Goal: Check status

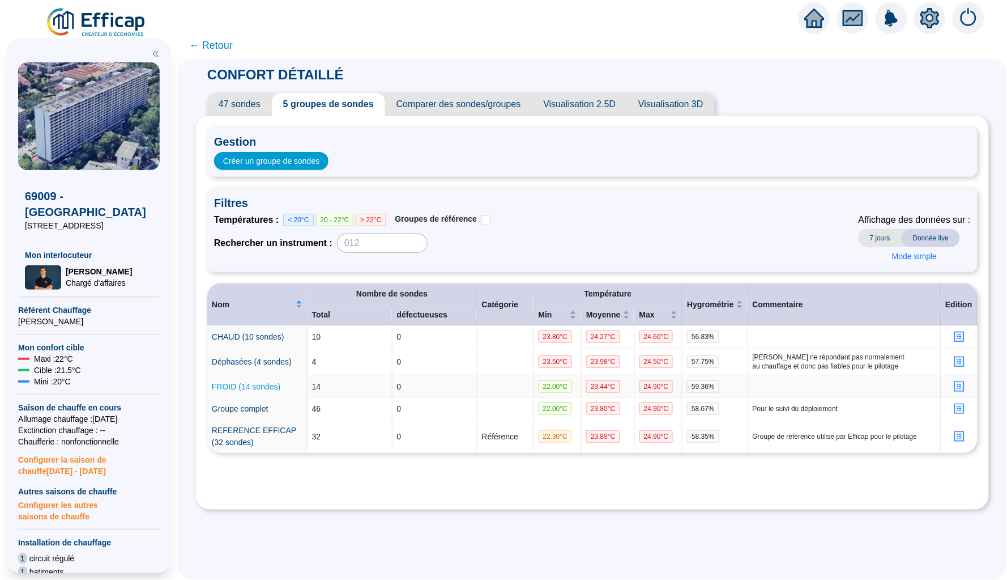
click at [246, 382] on link "FROID (14 sondes)" at bounding box center [246, 386] width 69 height 9
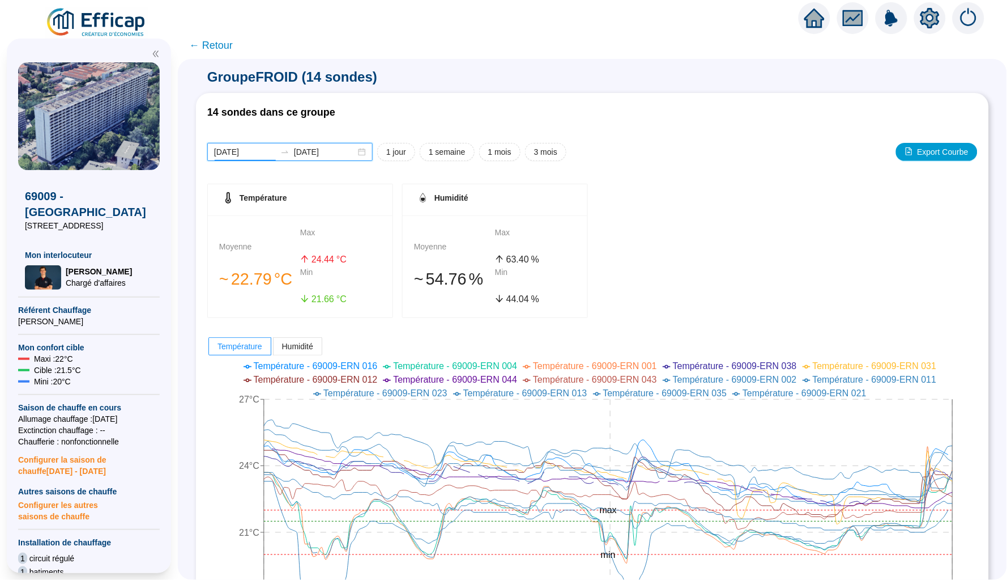
click at [257, 148] on input "[DATE]" at bounding box center [245, 152] width 62 height 12
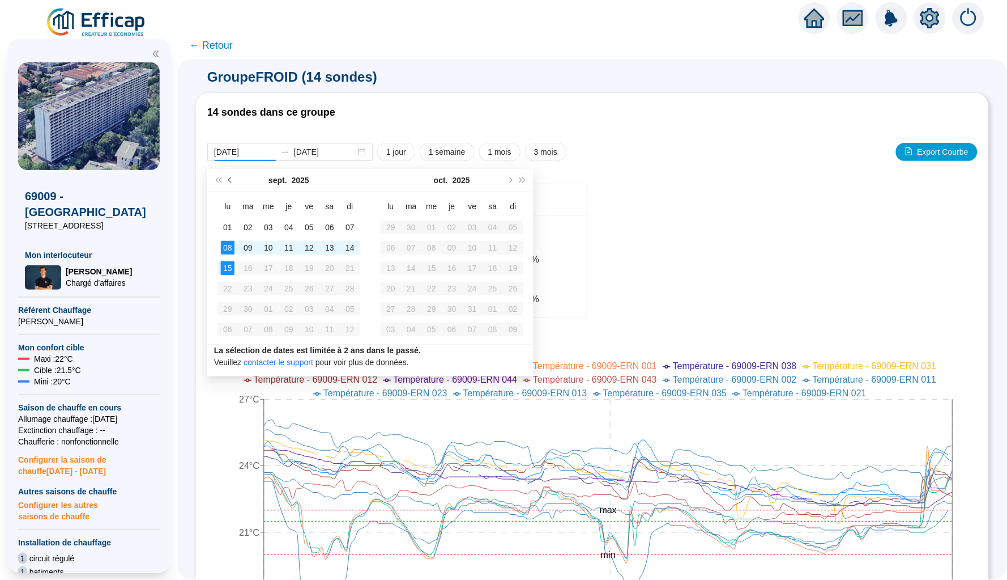
click at [235, 182] on button "Mois précédent (PageUp)" at bounding box center [230, 180] width 12 height 23
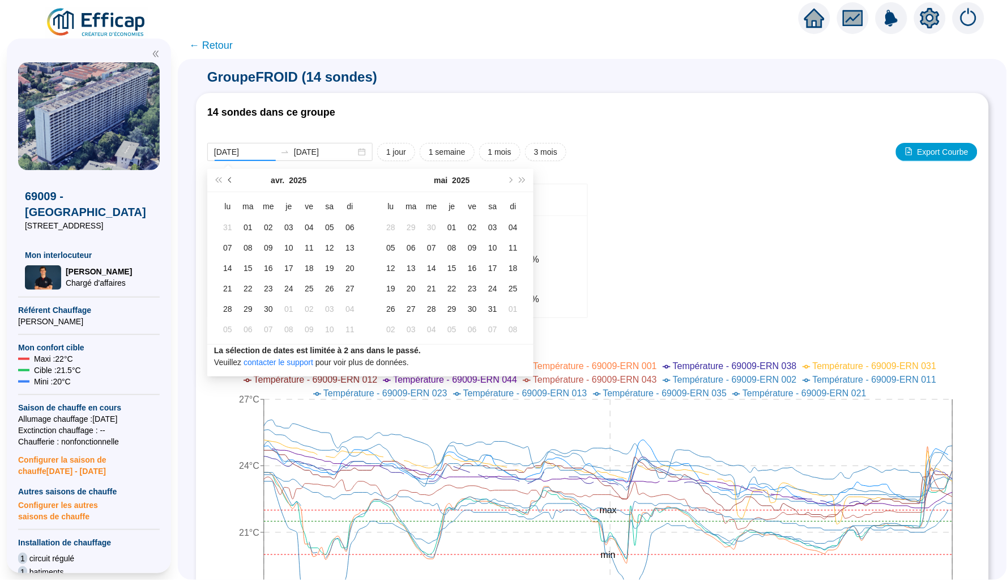
click at [235, 182] on button "Mois précédent (PageUp)" at bounding box center [230, 180] width 12 height 23
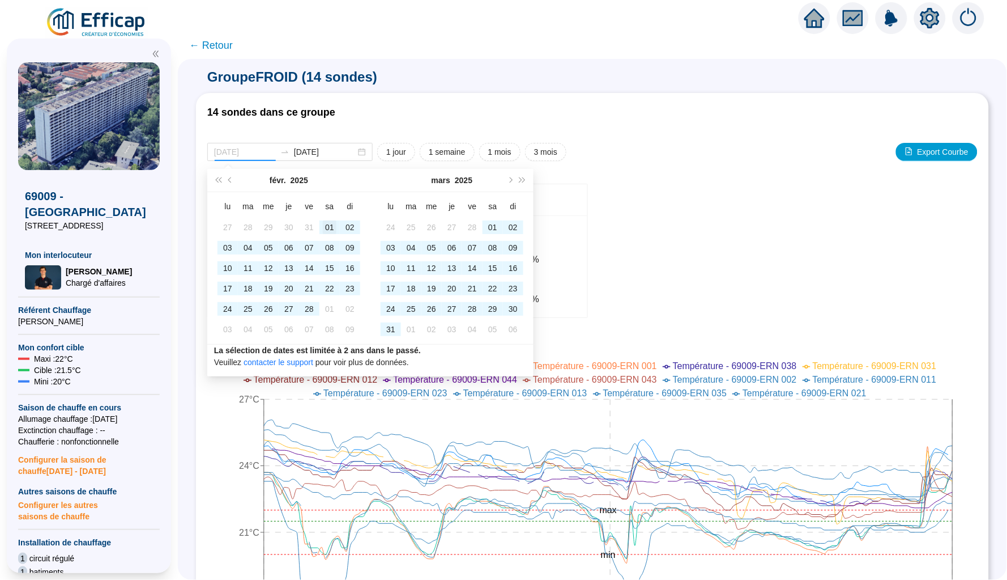
type input "[DATE]"
click at [326, 229] on div "01" at bounding box center [330, 227] width 14 height 14
type input "[DATE]"
click at [390, 330] on div "31" at bounding box center [391, 329] width 14 height 14
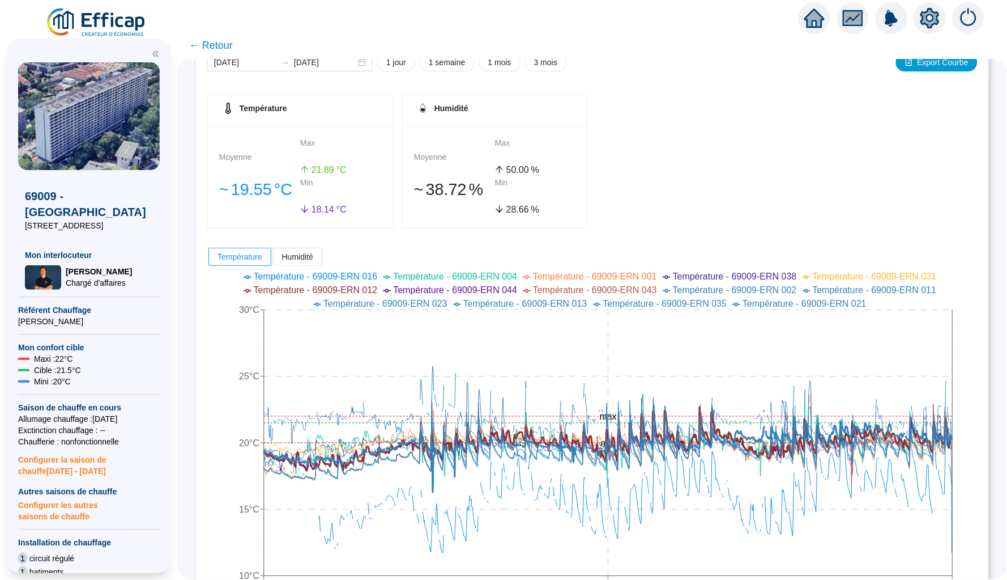
scroll to position [15, 0]
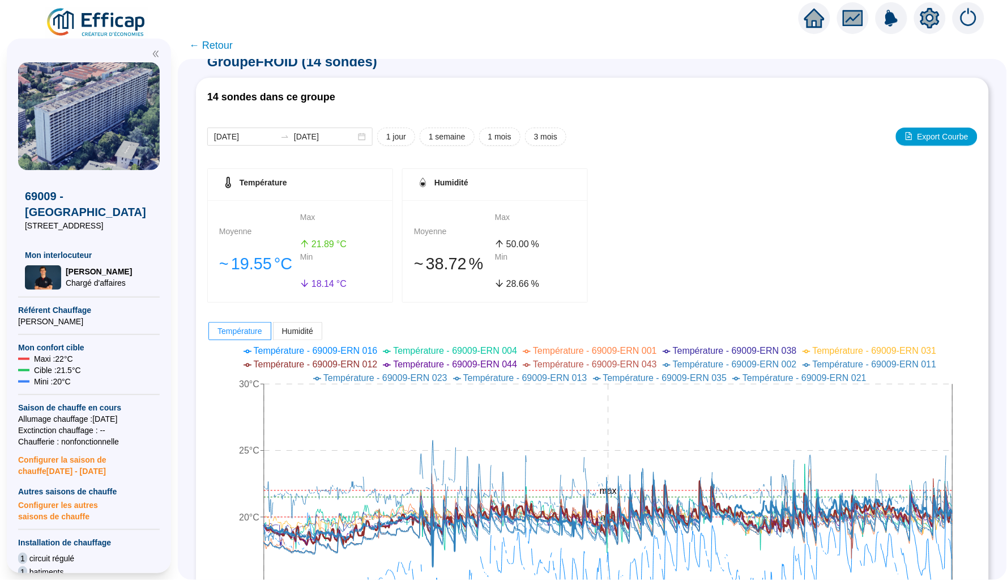
click at [210, 46] on span "← Retour" at bounding box center [211, 45] width 44 height 16
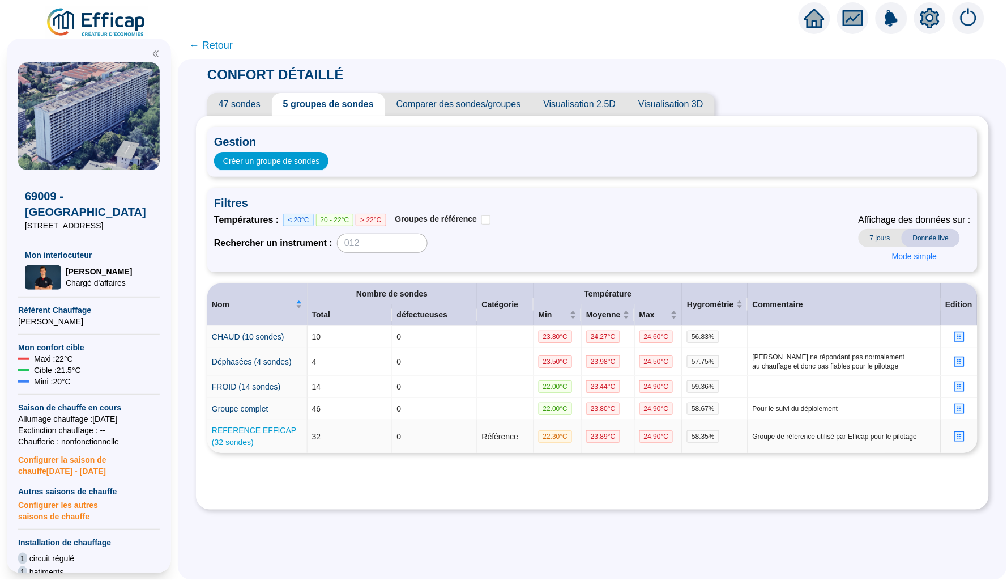
click at [259, 428] on link "REFERENCE EFFICAP (32 sondes)" at bounding box center [254, 436] width 84 height 21
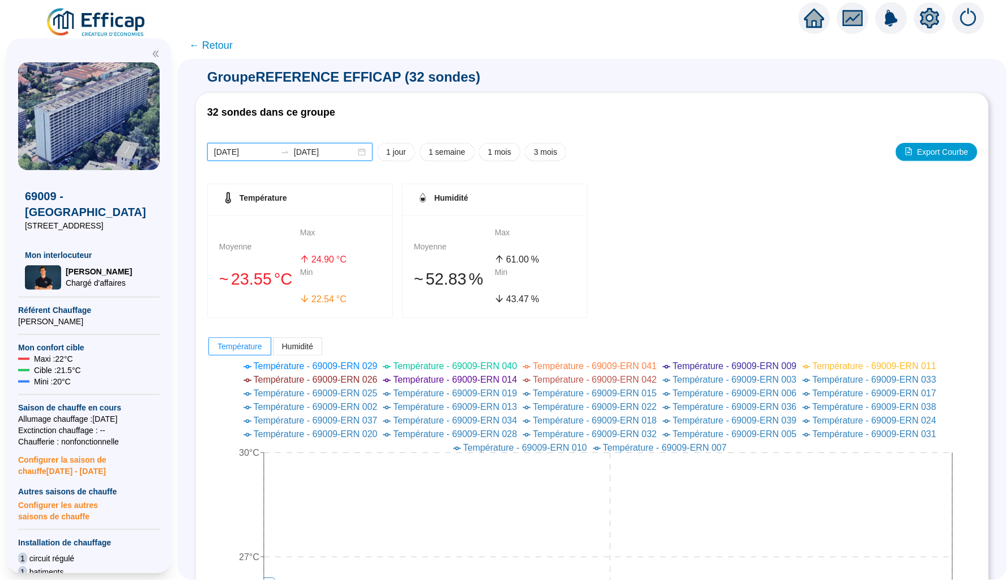
click at [265, 154] on input "[DATE]" at bounding box center [245, 152] width 62 height 12
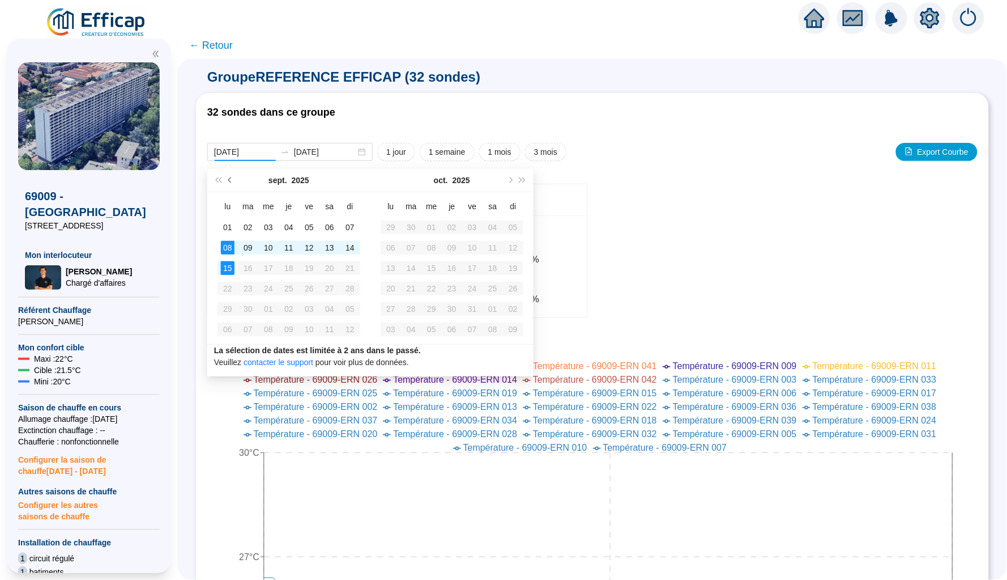
click at [232, 181] on button "Mois précédent (PageUp)" at bounding box center [230, 180] width 12 height 23
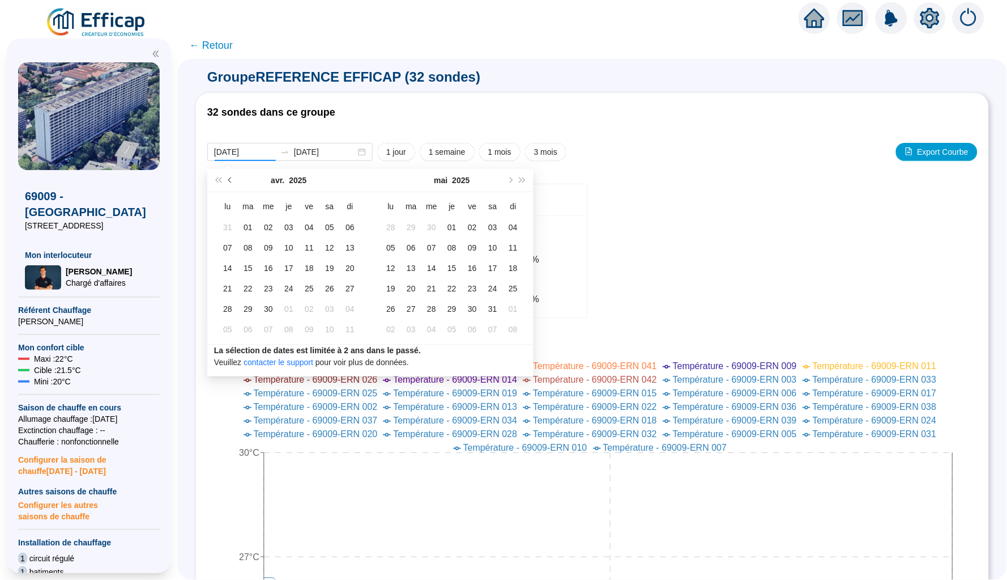
click at [229, 181] on span "Mois précédent (PageUp)" at bounding box center [231, 180] width 6 height 6
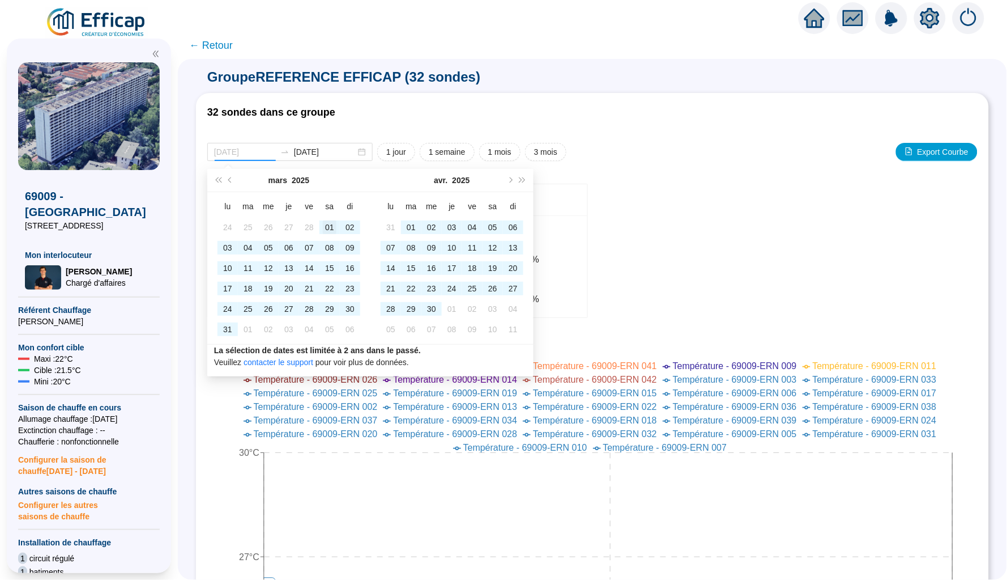
type input "[DATE]"
click at [325, 231] on div "01" at bounding box center [330, 227] width 14 height 14
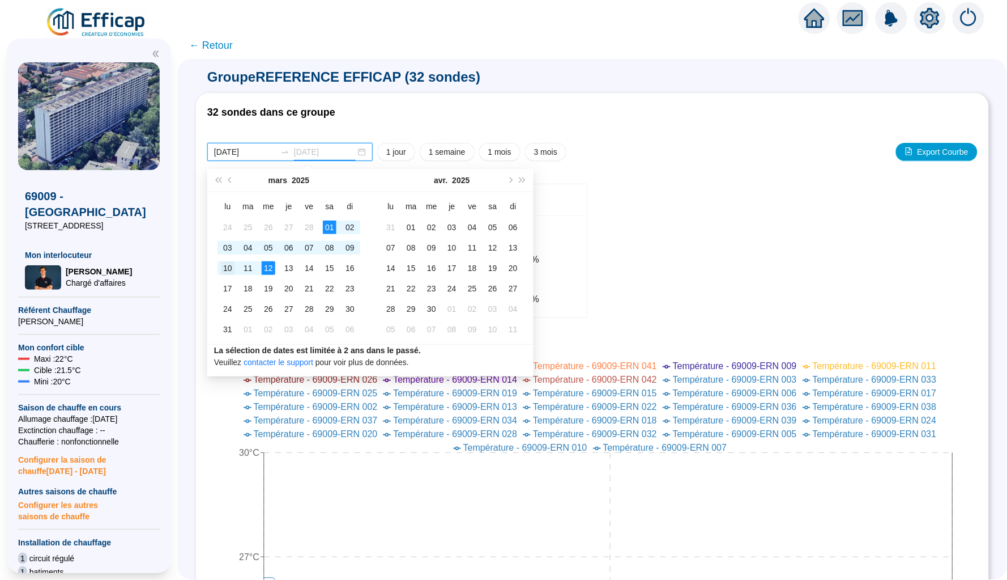
type input "[DATE]"
click at [227, 267] on div "10" at bounding box center [228, 268] width 14 height 14
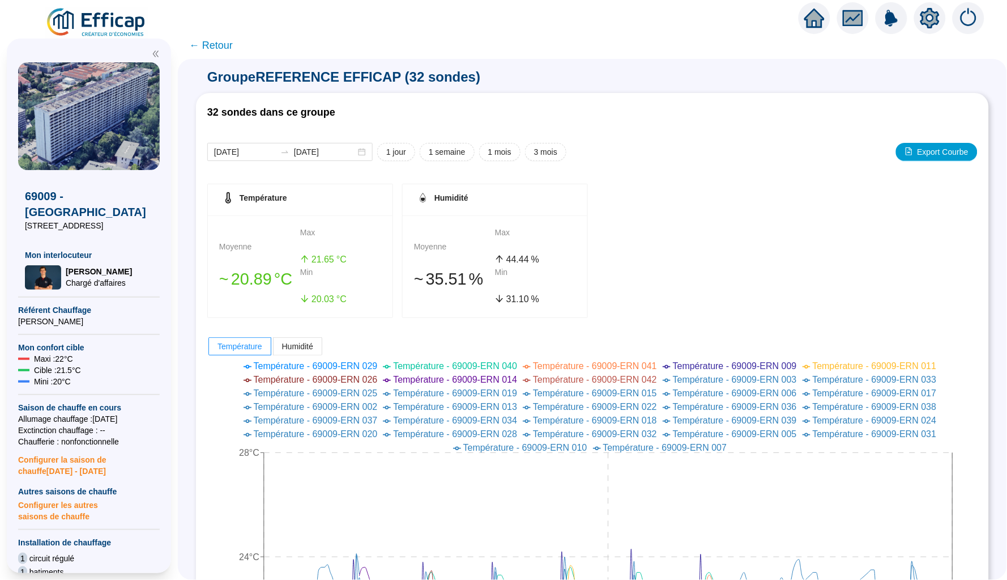
click at [220, 44] on span "← Retour" at bounding box center [211, 45] width 44 height 16
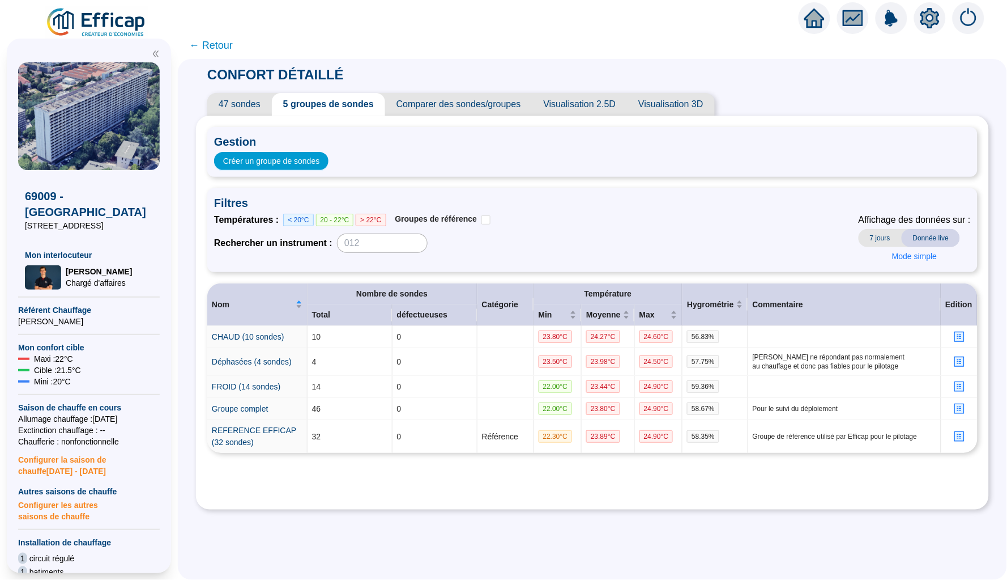
click at [245, 103] on span "47 sondes" at bounding box center [239, 104] width 65 height 23
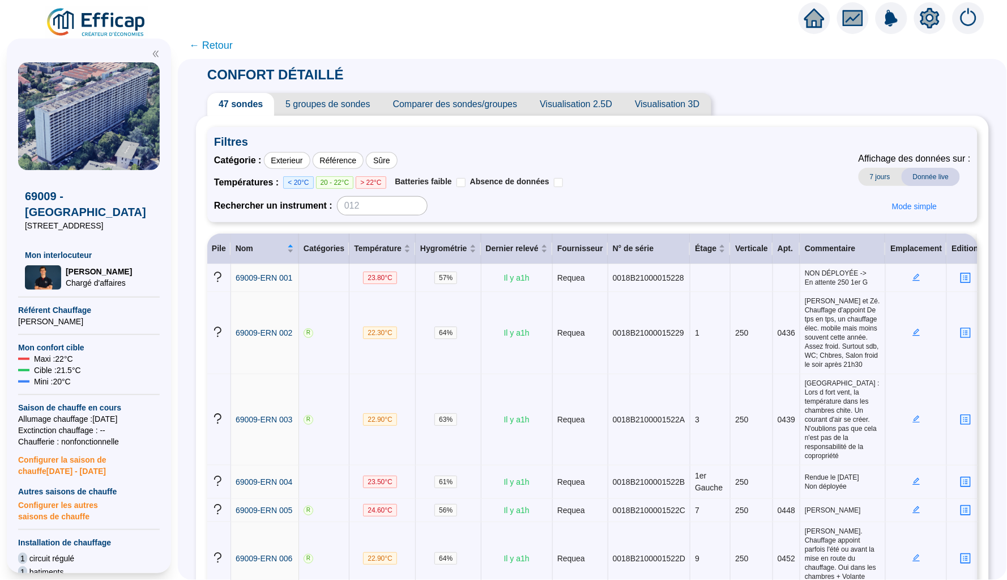
click at [219, 47] on span "← Retour" at bounding box center [211, 45] width 44 height 16
